Goal: Transaction & Acquisition: Purchase product/service

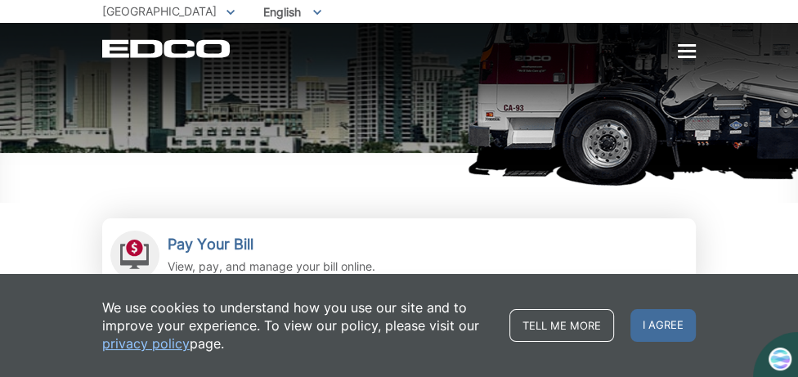
scroll to position [230, 0]
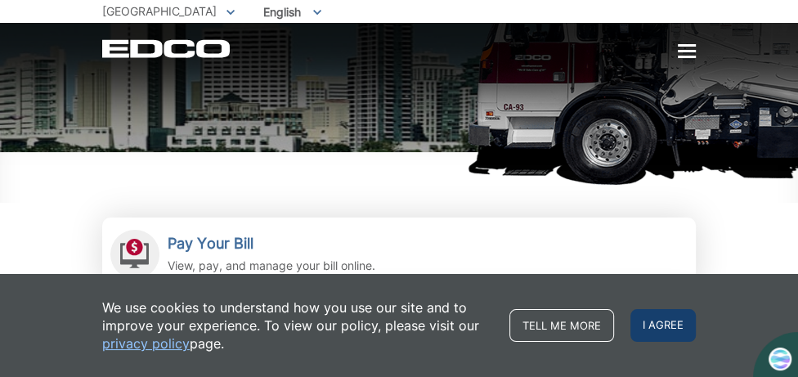
click at [665, 322] on span "I agree" at bounding box center [662, 325] width 65 height 33
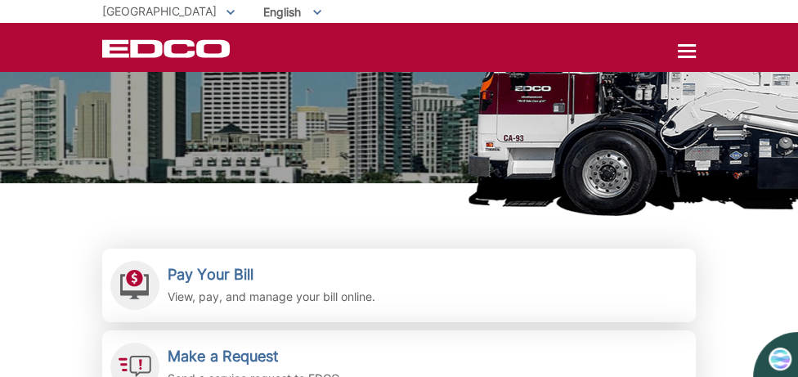
scroll to position [199, 0]
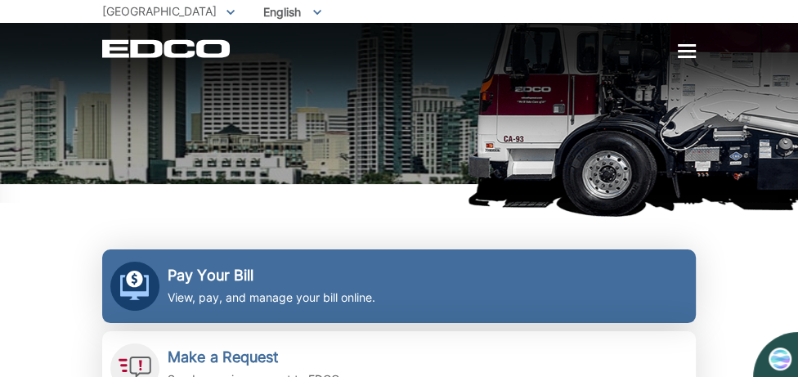
click at [217, 283] on h2 "Pay Your Bill" at bounding box center [272, 275] width 208 height 18
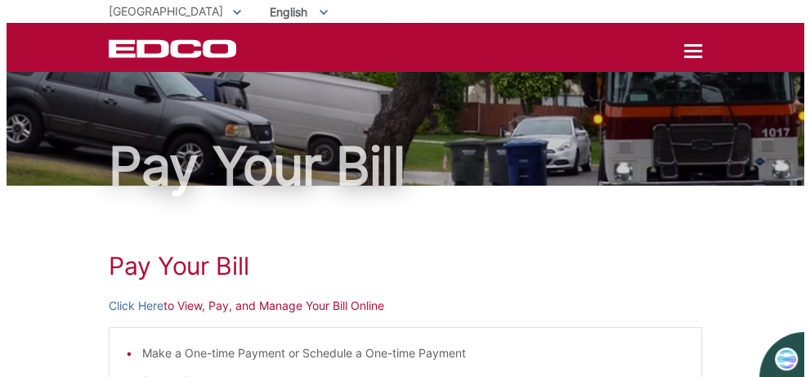
scroll to position [17, 0]
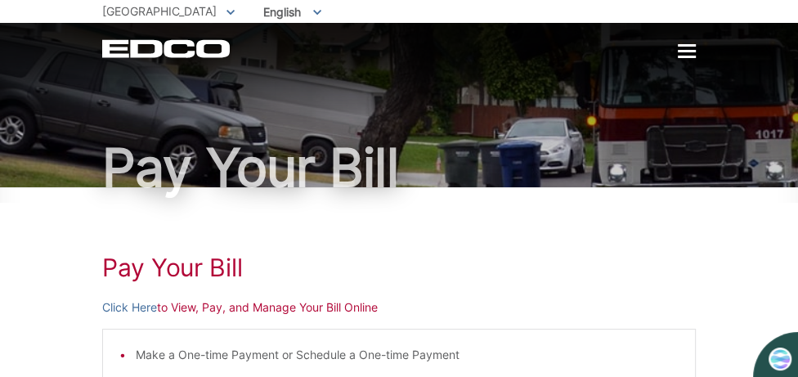
click at [684, 49] on div at bounding box center [687, 52] width 18 height 14
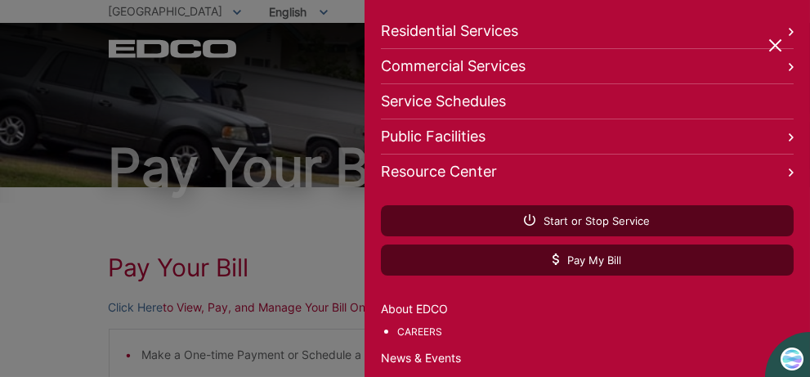
scroll to position [163, 0]
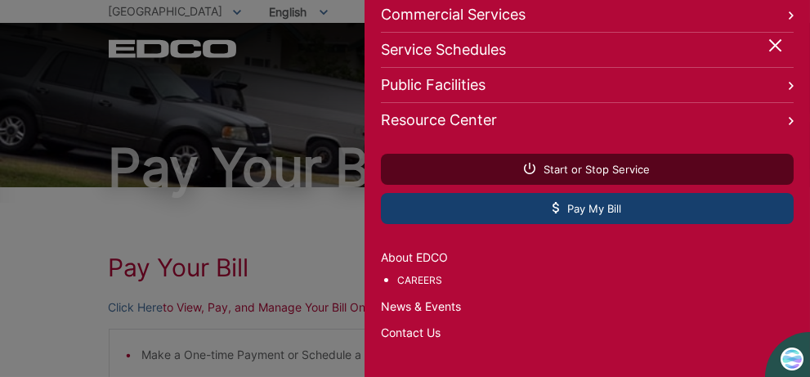
click at [603, 201] on span "Pay My Bill" at bounding box center [586, 208] width 69 height 15
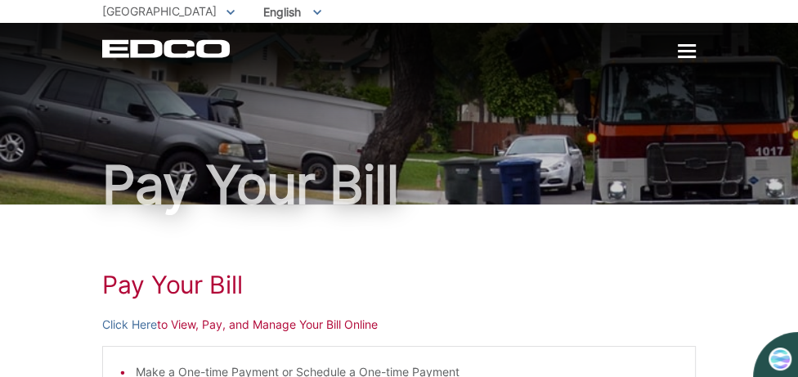
click at [160, 48] on icon "EDCD logo. Return to the homepage." at bounding box center [166, 49] width 129 height 18
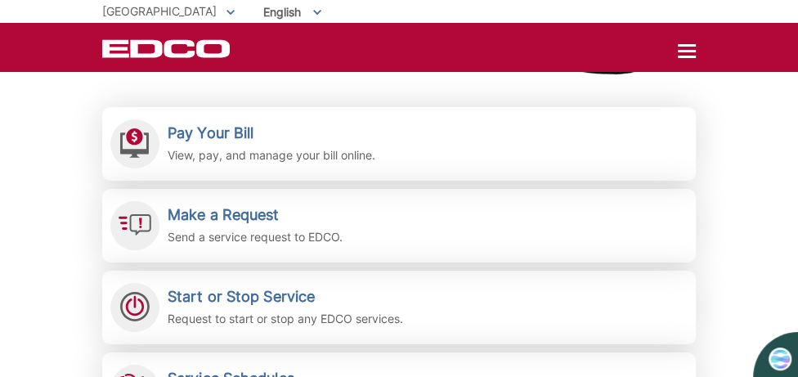
scroll to position [343, 0]
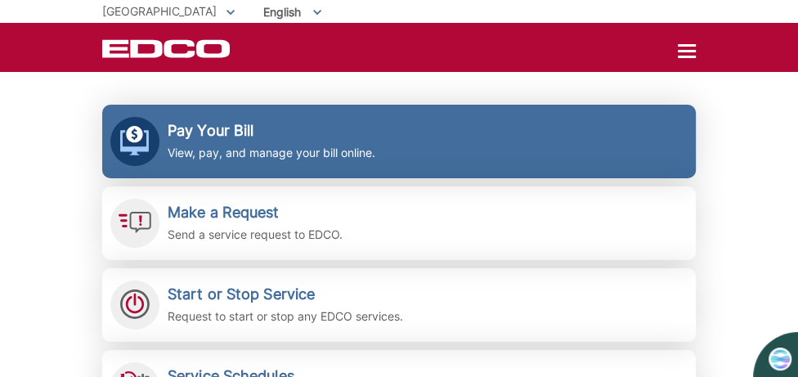
click at [208, 141] on div "Pay Your Bill View, pay, and manage your bill online." at bounding box center [272, 142] width 208 height 40
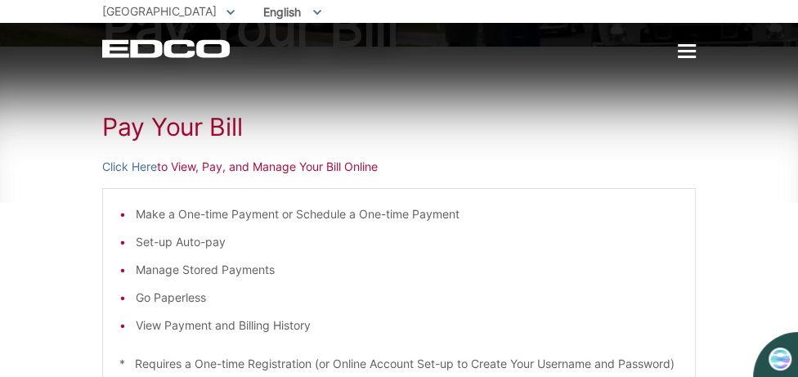
scroll to position [159, 0]
click at [139, 168] on link "Click Here" at bounding box center [129, 166] width 55 height 18
